Goal: Information Seeking & Learning: Learn about a topic

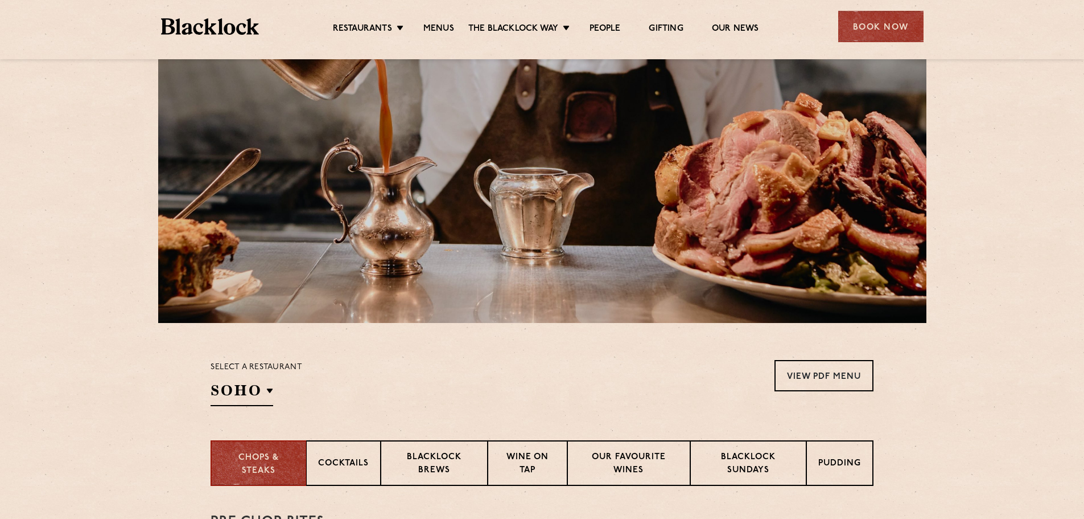
scroll to position [228, 0]
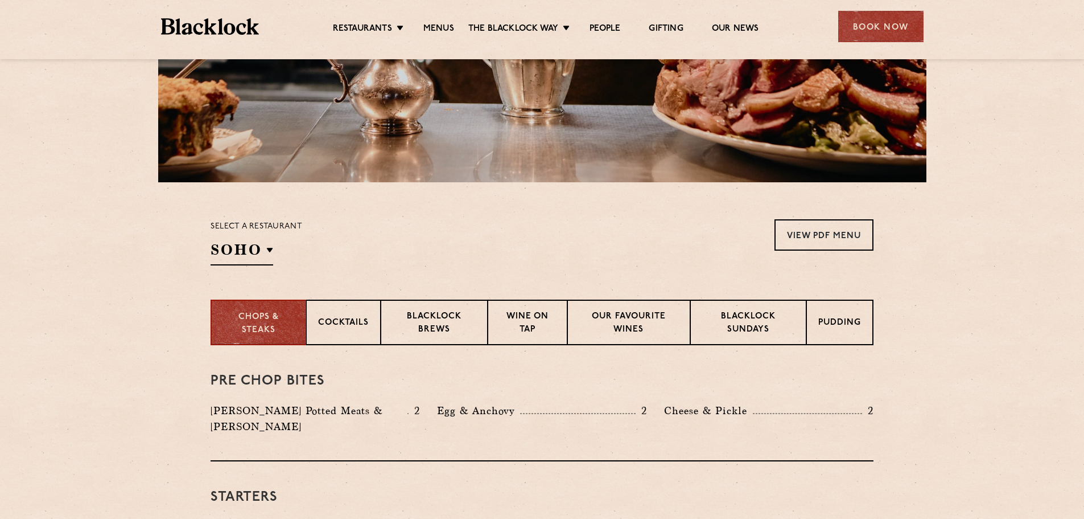
click at [274, 246] on div "Select a restaurant [GEOGRAPHIC_DATA] [GEOGRAPHIC_DATA] [GEOGRAPHIC_DATA] [GEOG…" at bounding box center [257, 242] width 92 height 46
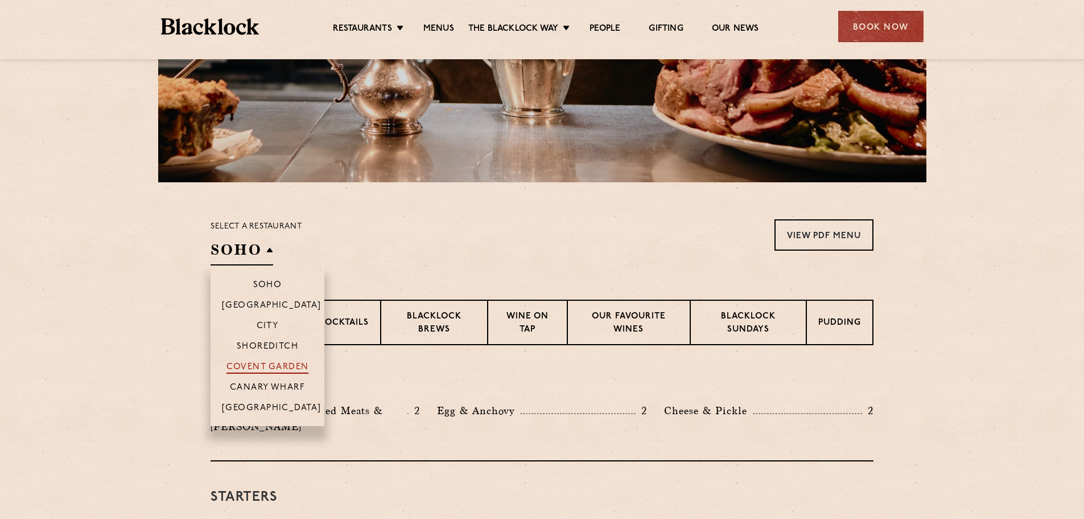
click at [274, 367] on p "Covent Garden" at bounding box center [268, 367] width 83 height 11
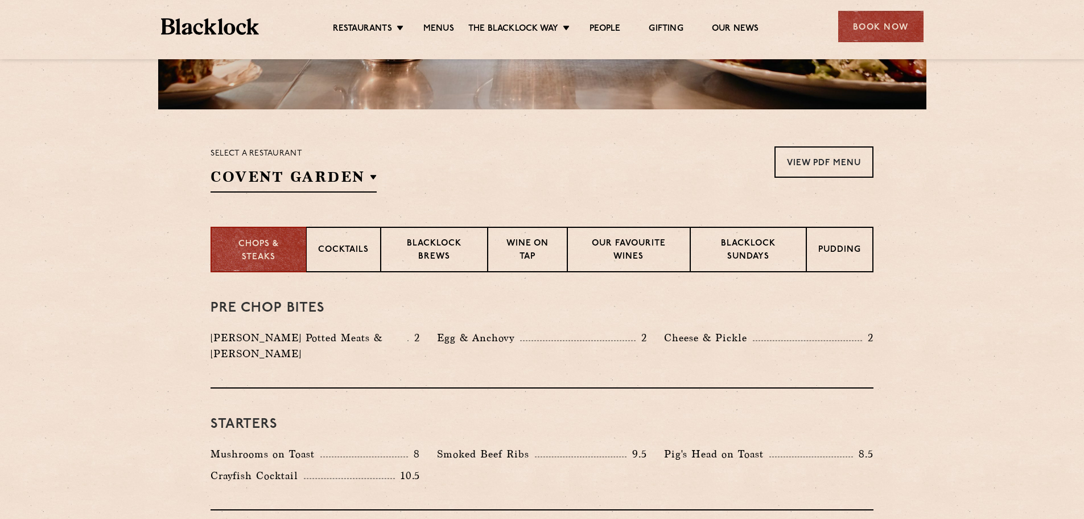
scroll to position [342, 0]
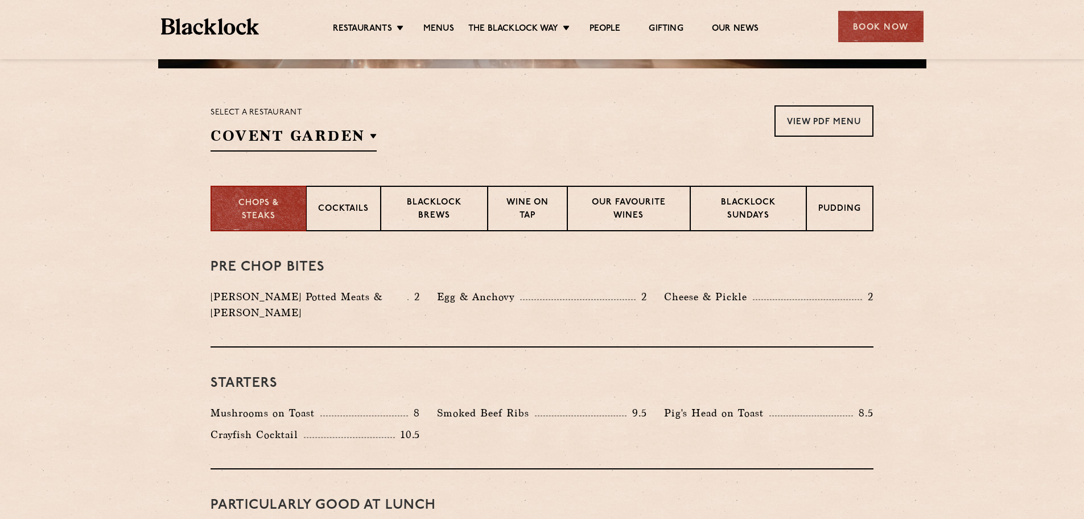
click at [360, 123] on div "Select a restaurant [GEOGRAPHIC_DATA] [GEOGRAPHIC_DATA] [GEOGRAPHIC_DATA] [GEOG…" at bounding box center [294, 128] width 166 height 46
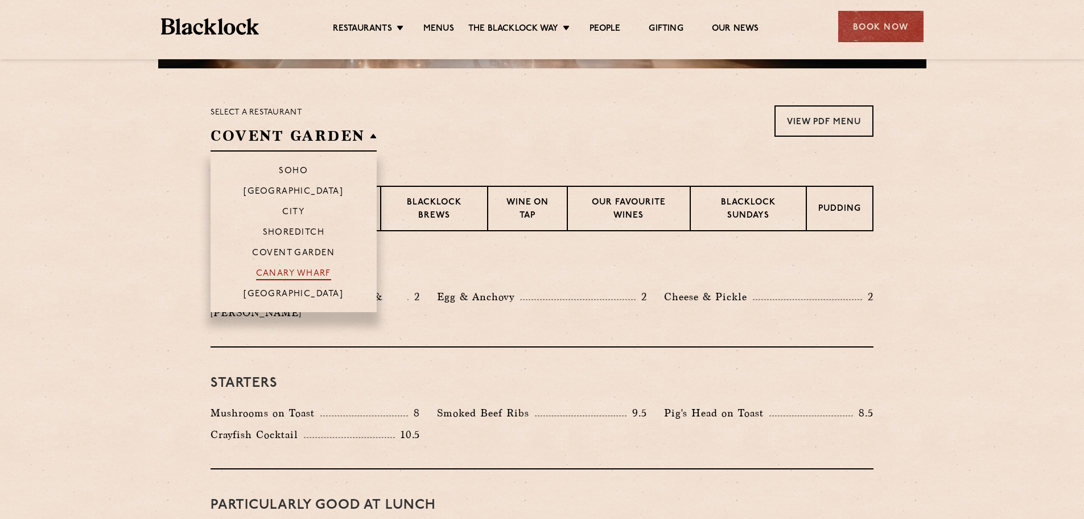
click at [310, 272] on p "Canary Wharf" at bounding box center [293, 274] width 75 height 11
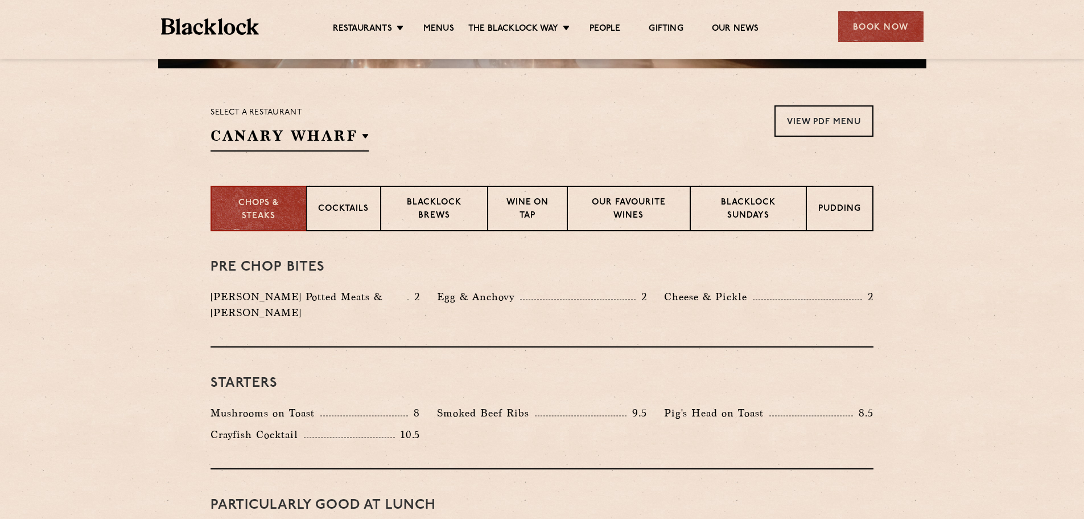
scroll to position [285, 0]
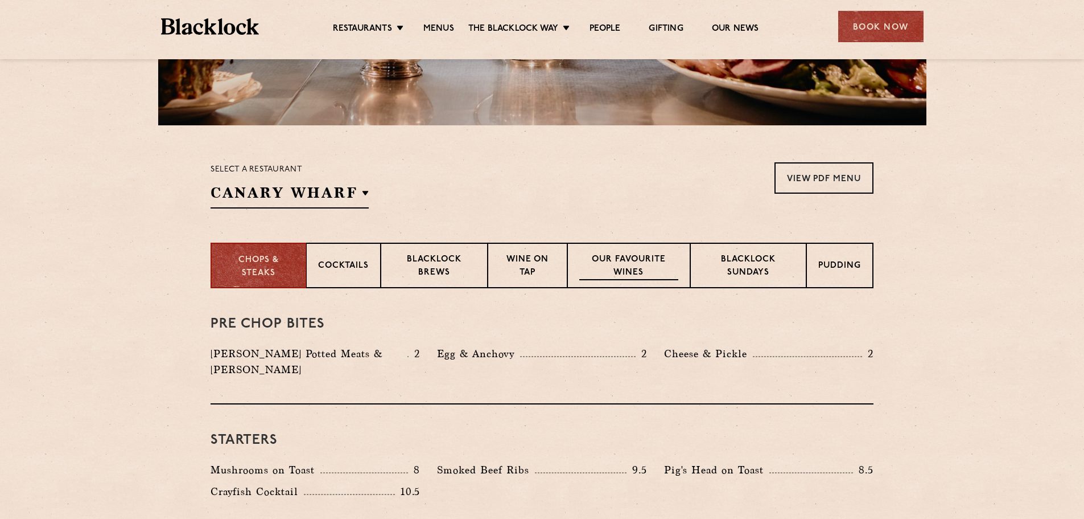
click at [620, 262] on p "Our favourite wines" at bounding box center [628, 266] width 98 height 27
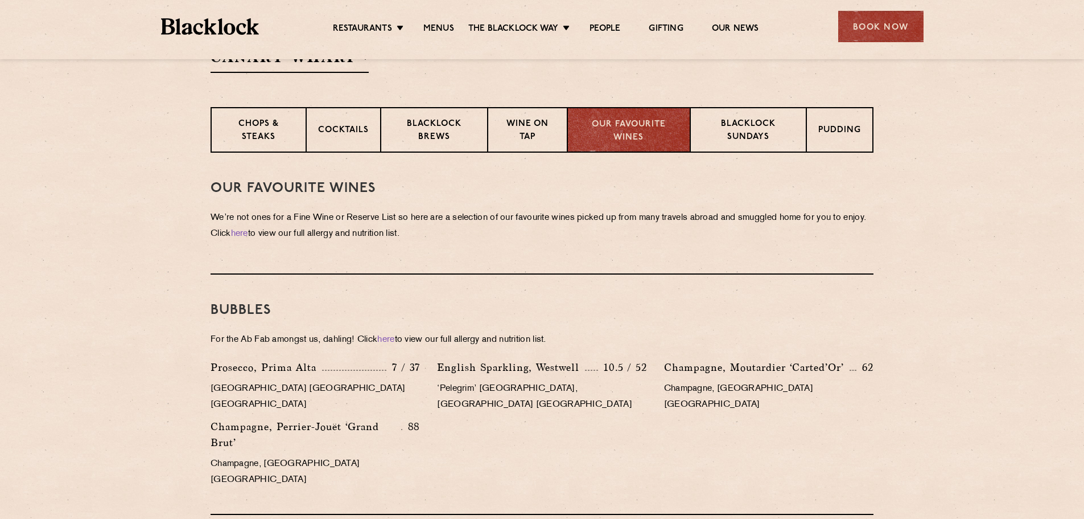
scroll to position [455, 0]
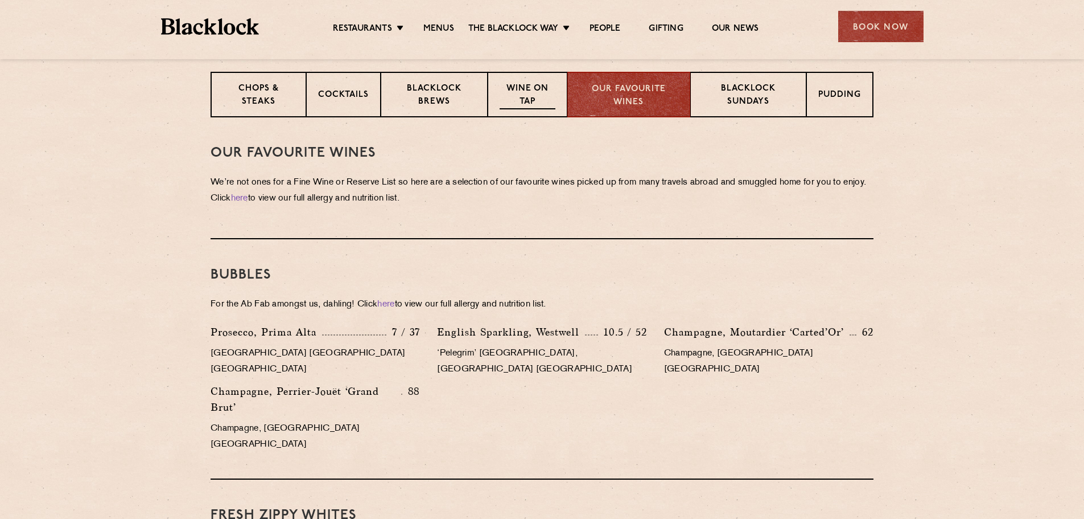
click at [509, 109] on p "Wine on Tap" at bounding box center [528, 96] width 56 height 27
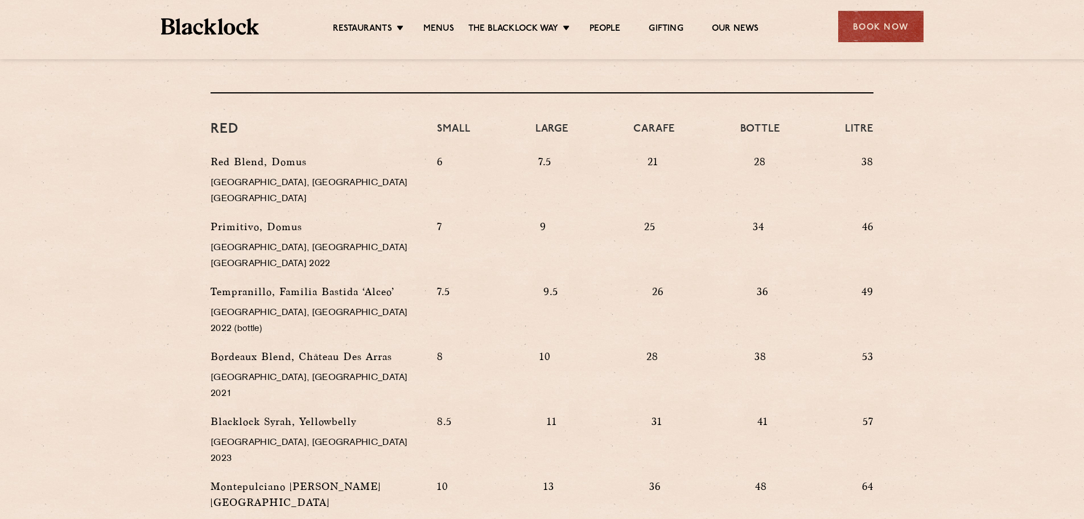
scroll to position [1082, 0]
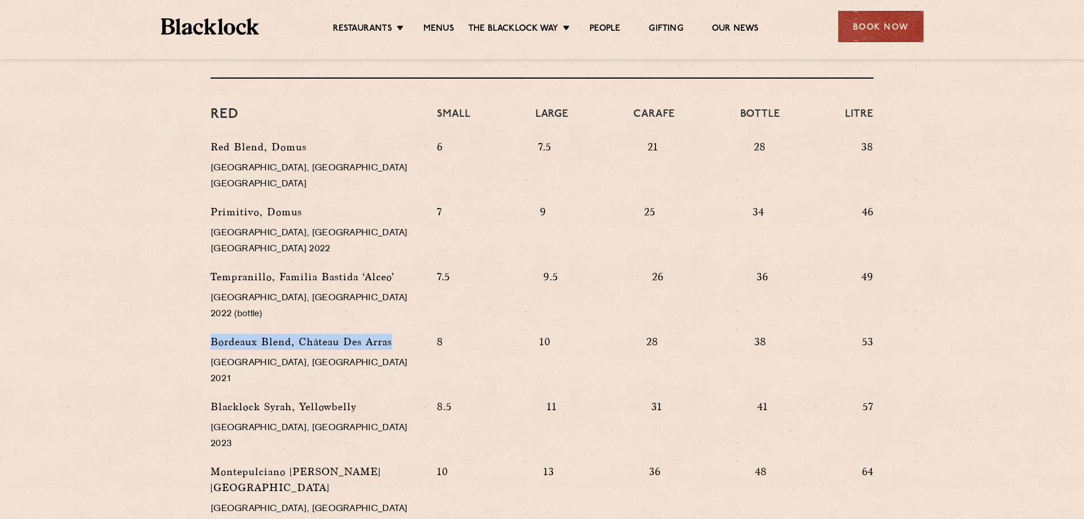
drag, startPoint x: 393, startPoint y: 249, endPoint x: 210, endPoint y: 244, distance: 183.4
click at [210, 334] on div "Bordeaux Blend, [GEOGRAPHIC_DATA], [GEOGRAPHIC_DATA] 2021" at bounding box center [315, 366] width 227 height 65
copy p "Bordeaux Blend, Château Des Arras"
click at [388, 334] on div "Bordeaux Blend, [GEOGRAPHIC_DATA], [GEOGRAPHIC_DATA] 2021" at bounding box center [315, 366] width 227 height 65
drag, startPoint x: 197, startPoint y: 346, endPoint x: 337, endPoint y: 346, distance: 140.0
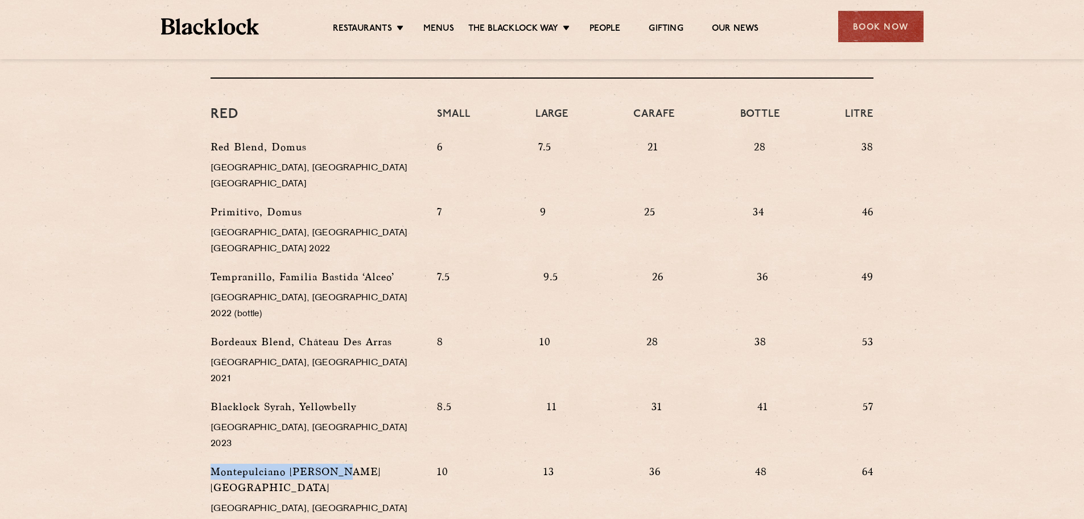
click at [337, 346] on div "WINE on tap & by the glass No longer the realm of students drinking Blue Nun ou…" at bounding box center [542, 59] width 692 height 1136
copy p "Montepulciano [PERSON_NAME]"
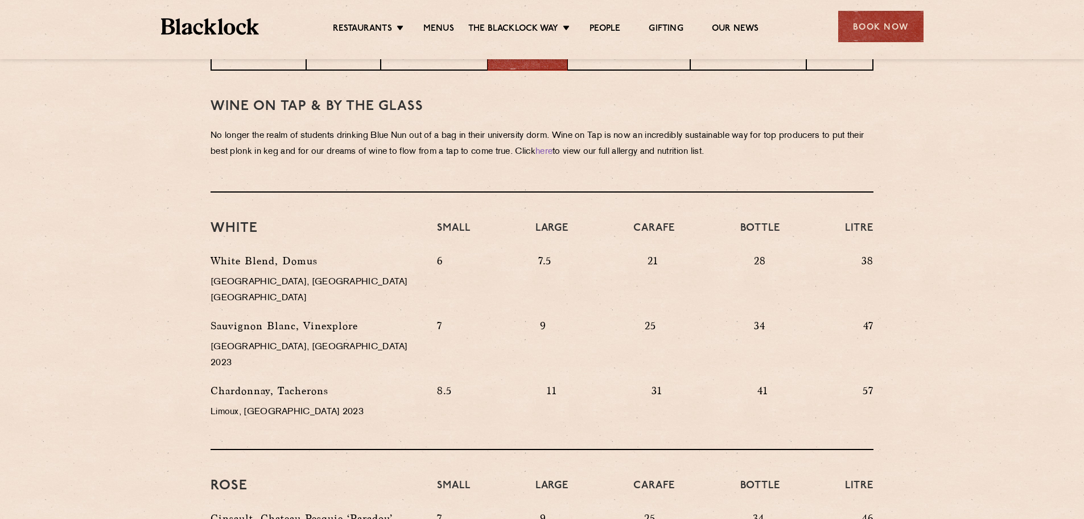
scroll to position [398, 0]
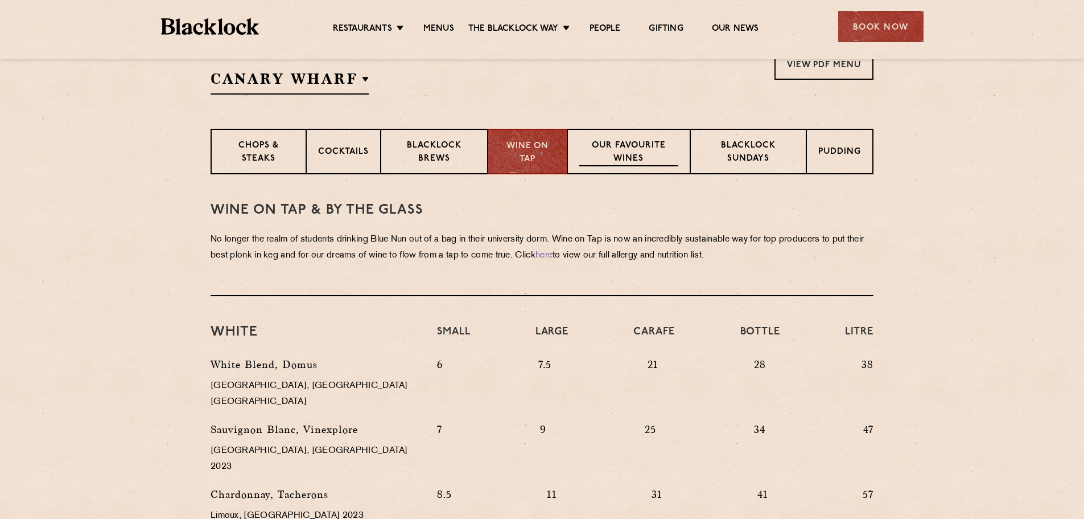
click at [648, 158] on p "Our favourite wines" at bounding box center [628, 152] width 98 height 27
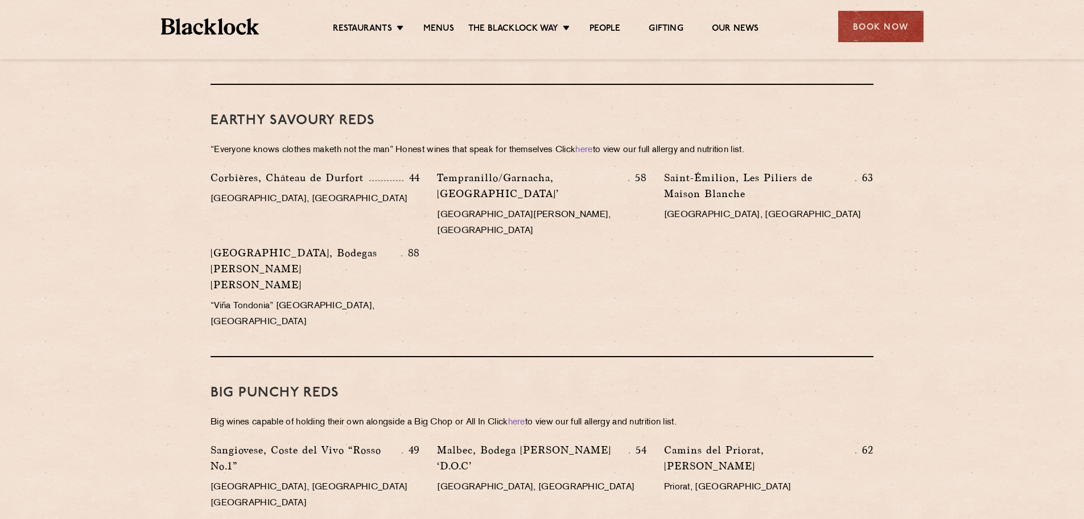
scroll to position [1309, 0]
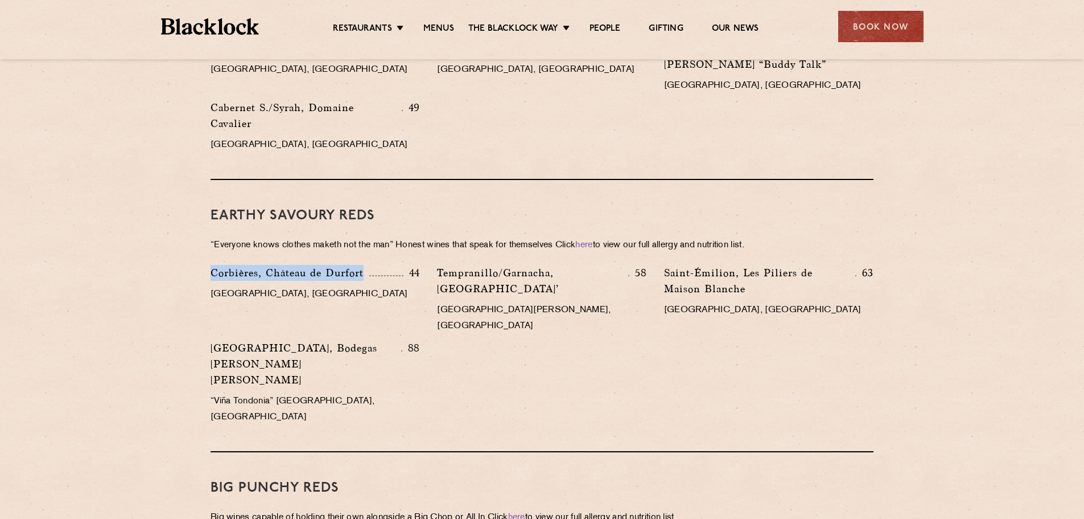
drag, startPoint x: 353, startPoint y: 240, endPoint x: 205, endPoint y: 238, distance: 147.4
click at [205, 265] on div "Corbières, [GEOGRAPHIC_DATA] 44 [GEOGRAPHIC_DATA], [GEOGRAPHIC_DATA]" at bounding box center [315, 302] width 227 height 75
copy p "Corbières, Château de Durfort"
click at [691, 295] on div "Corbières, [GEOGRAPHIC_DATA] 44 [GEOGRAPHIC_DATA], [GEOGRAPHIC_DATA] [GEOGRAPHI…" at bounding box center [542, 348] width 680 height 166
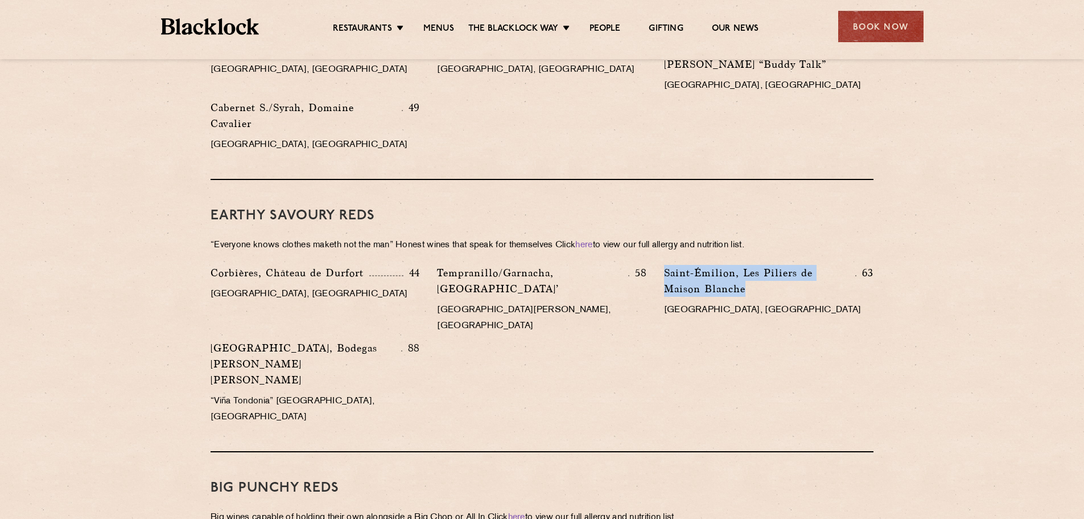
drag, startPoint x: 749, startPoint y: 259, endPoint x: 656, endPoint y: 237, distance: 96.0
click at [656, 265] on div "Saint-Émilion, Les Piliers de [GEOGRAPHIC_DATA][PERSON_NAME] 63 [GEOGRAPHIC_DAT…" at bounding box center [769, 302] width 227 height 75
click at [543, 265] on p "Tempranillo/Garnacha, [GEOGRAPHIC_DATA]’" at bounding box center [532, 281] width 191 height 32
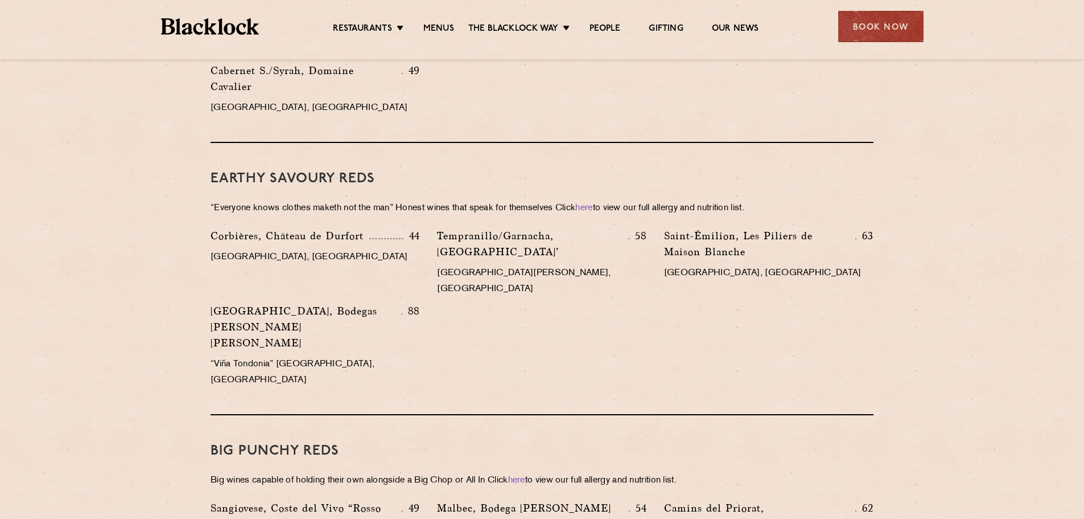
scroll to position [1423, 0]
